Goal: Transaction & Acquisition: Download file/media

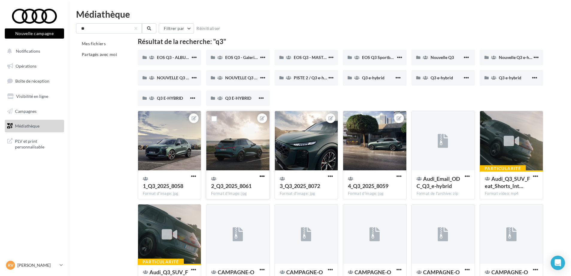
click at [261, 178] on span "button" at bounding box center [262, 176] width 5 height 5
click at [240, 202] on button "Télécharger" at bounding box center [234, 204] width 63 height 16
click at [231, 58] on span "EOS Q3 - Galerie 2" at bounding box center [242, 57] width 35 height 5
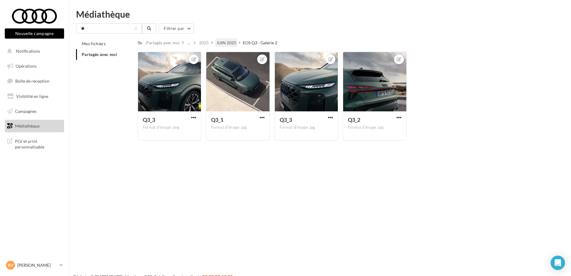
click at [222, 43] on div "JUIN 2025" at bounding box center [227, 43] width 20 height 6
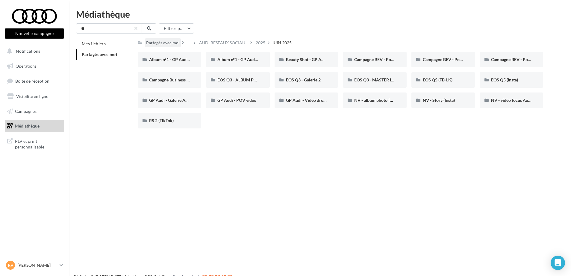
click at [170, 41] on div "Partagés avec moi" at bounding box center [163, 43] width 34 height 6
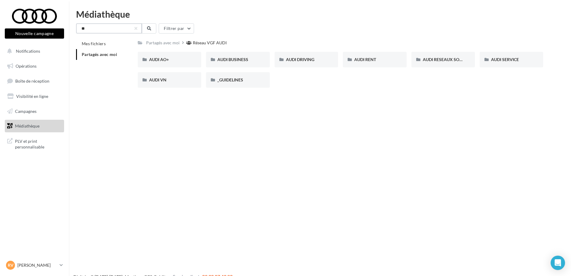
click at [127, 30] on input "**" at bounding box center [109, 28] width 66 height 10
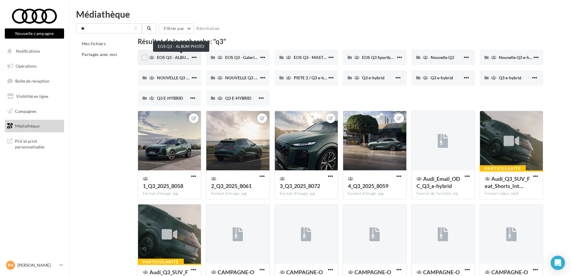
click at [165, 59] on span "EOS Q3 - ALBUM PHOTO" at bounding box center [181, 57] width 48 height 5
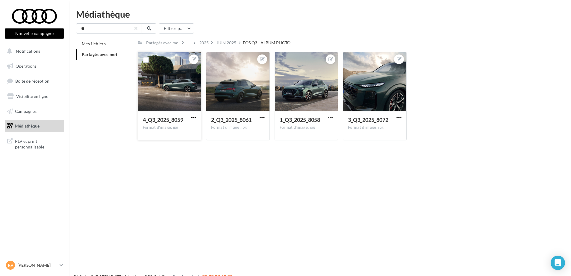
click at [195, 119] on span "button" at bounding box center [193, 117] width 5 height 5
click at [173, 143] on button "Télécharger" at bounding box center [165, 145] width 63 height 16
